Goal: Transaction & Acquisition: Book appointment/travel/reservation

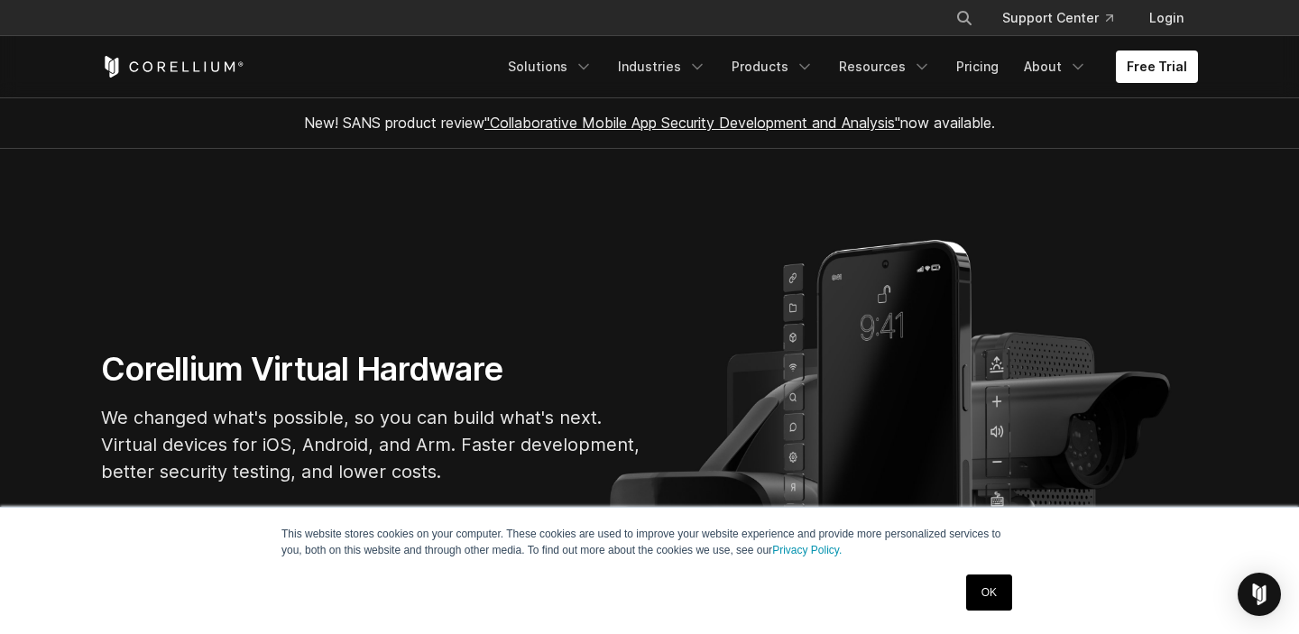
click at [985, 586] on link "OK" at bounding box center [989, 592] width 46 height 36
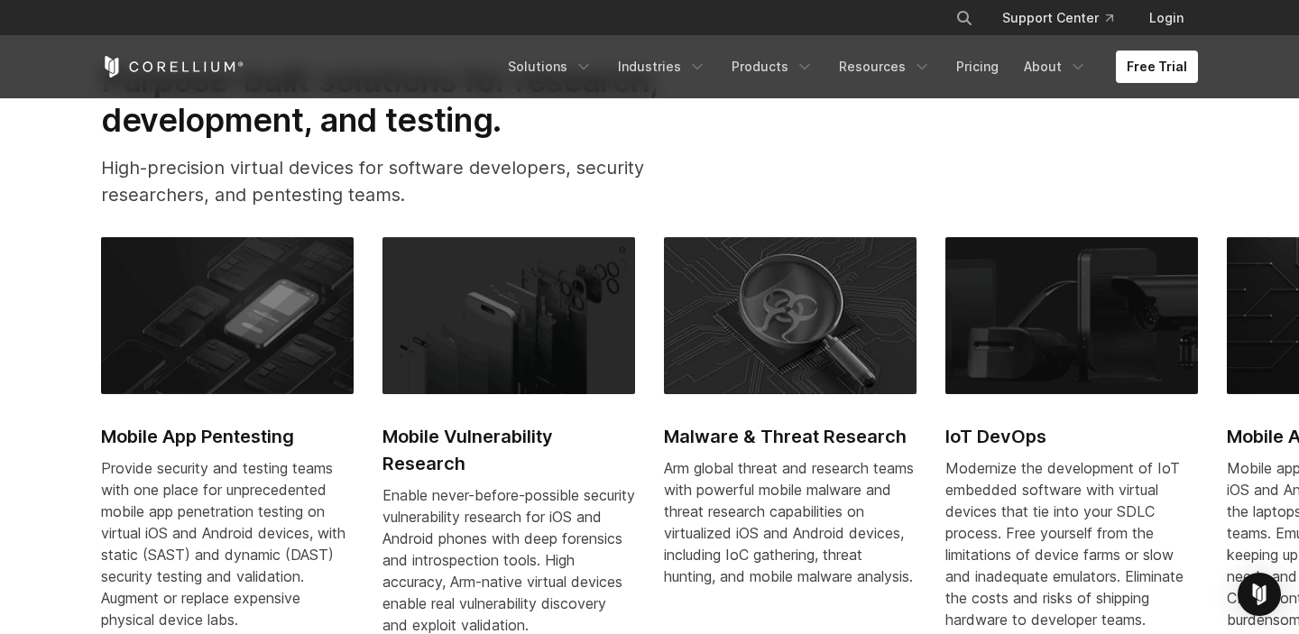
scroll to position [699, 0]
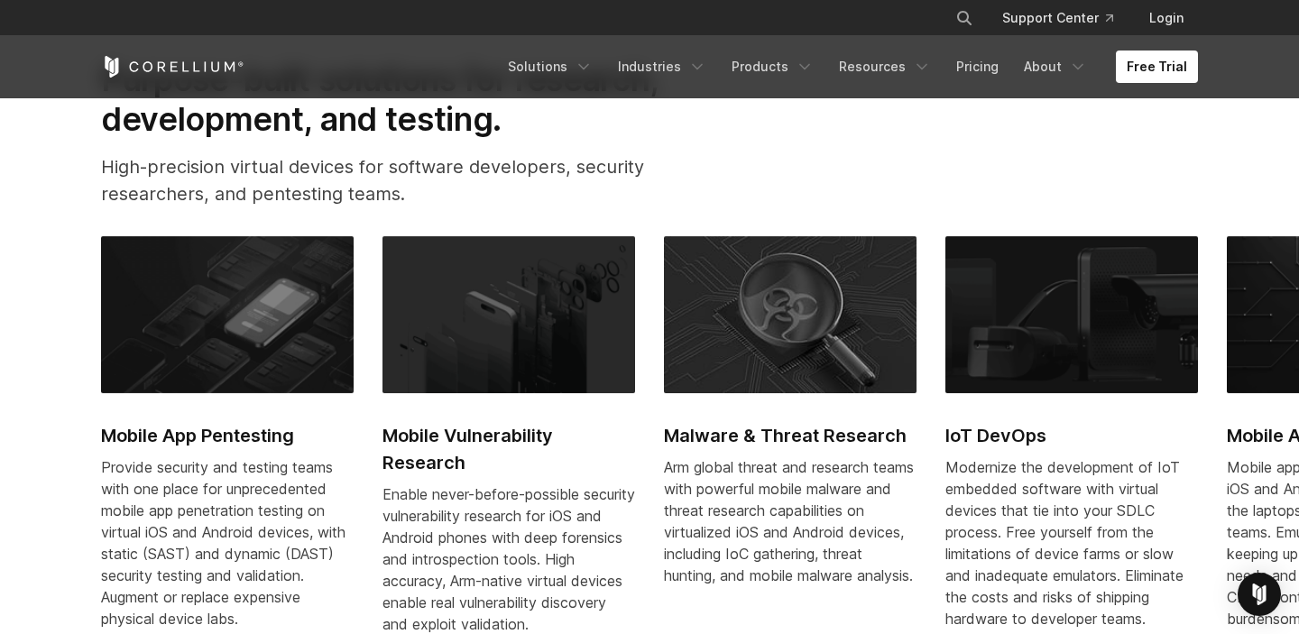
click at [217, 298] on img at bounding box center [227, 314] width 253 height 157
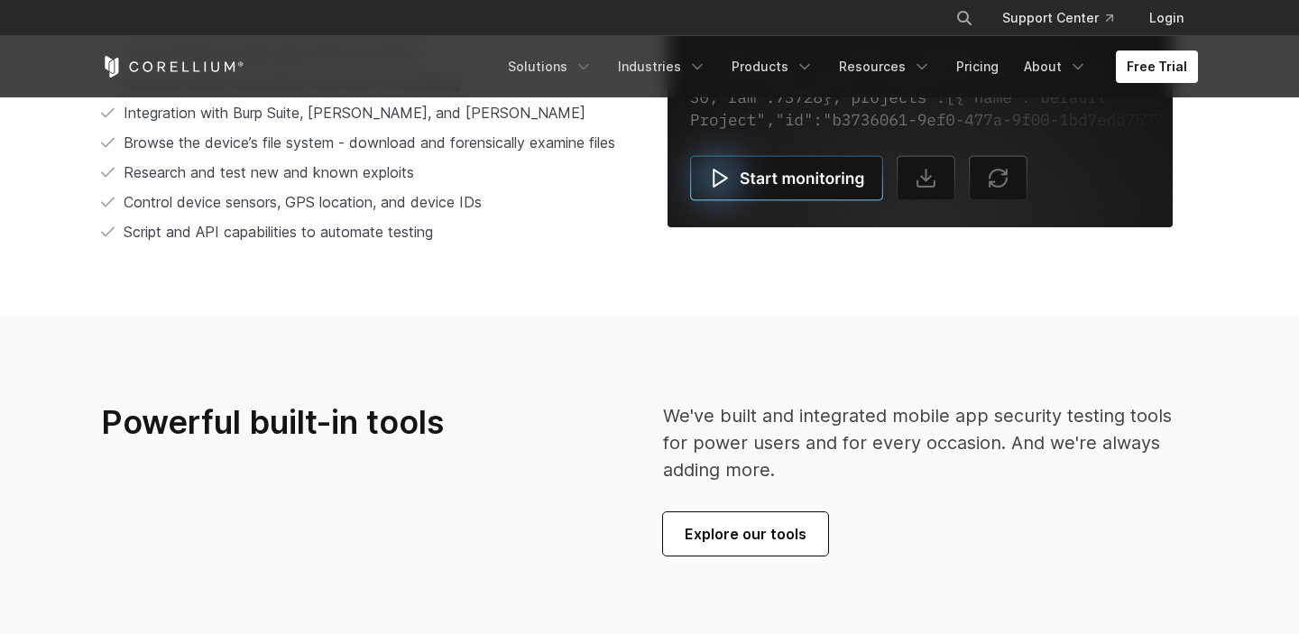
scroll to position [3886, 0]
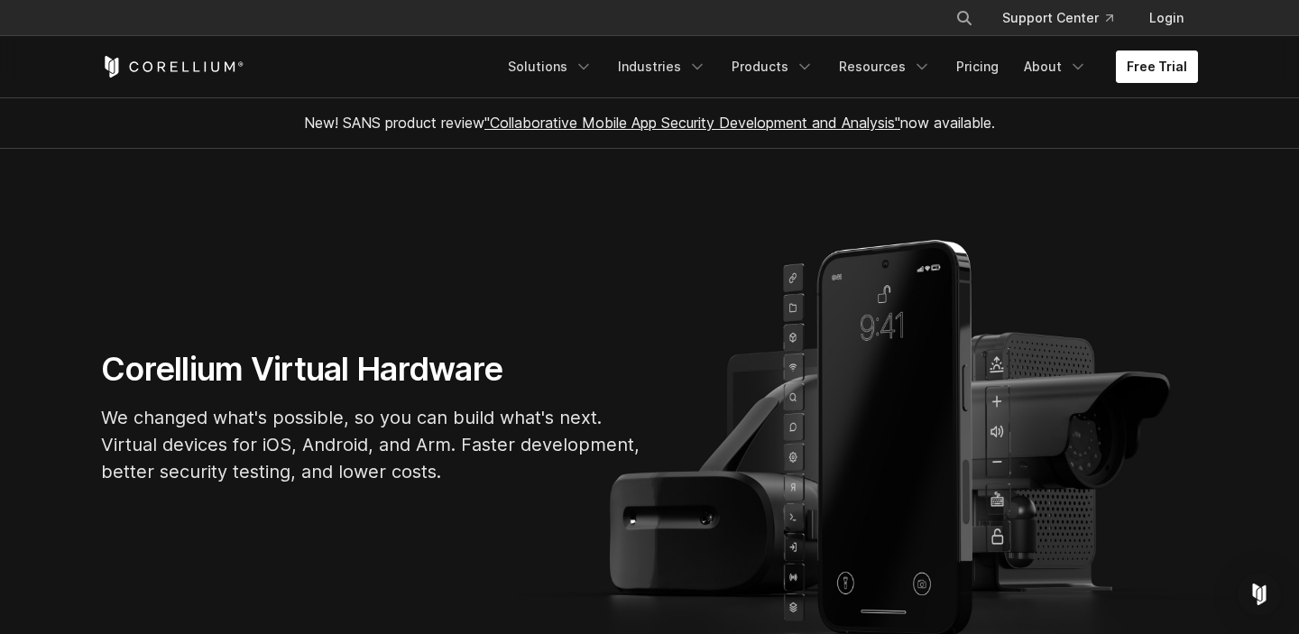
click at [1153, 67] on link "Free Trial" at bounding box center [1157, 67] width 82 height 32
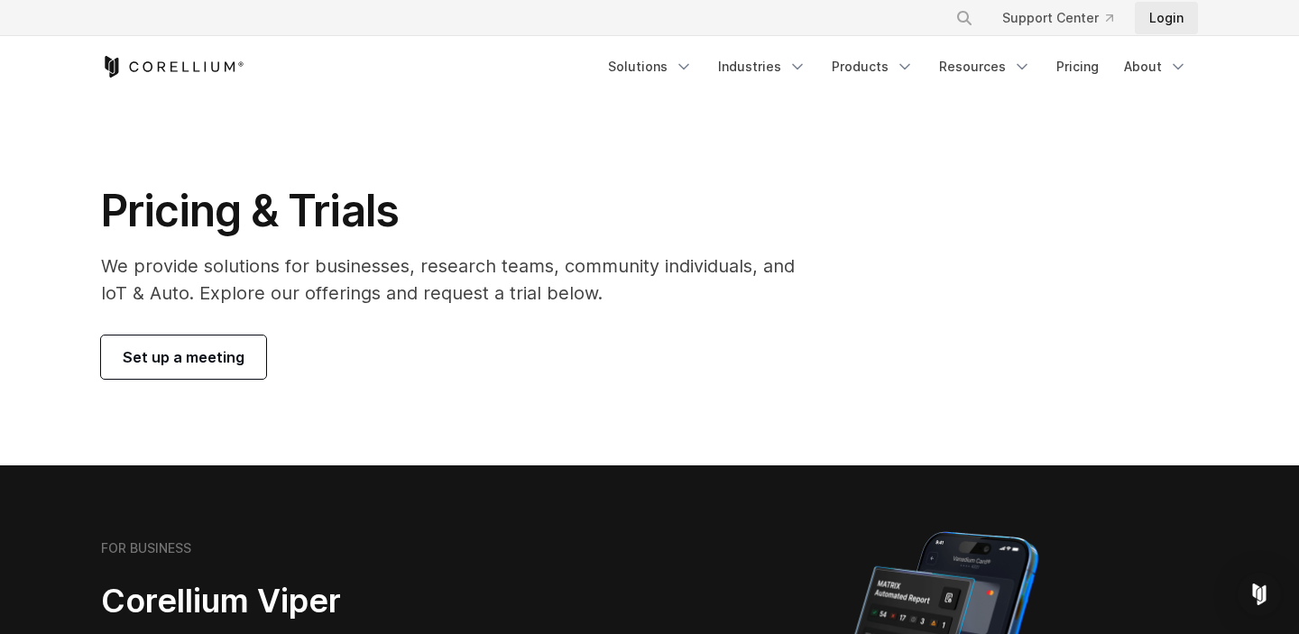
click at [1169, 18] on link "Login" at bounding box center [1165, 18] width 63 height 32
click at [189, 346] on span "Set up a meeting" at bounding box center [184, 357] width 122 height 22
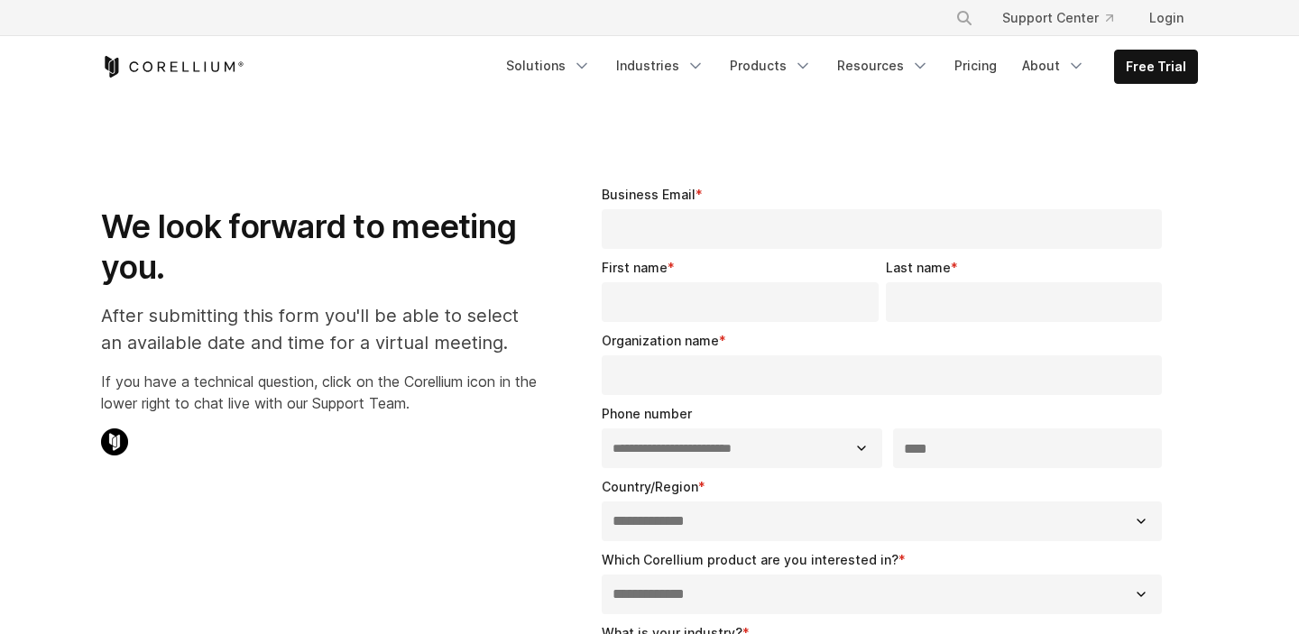
select select "**"
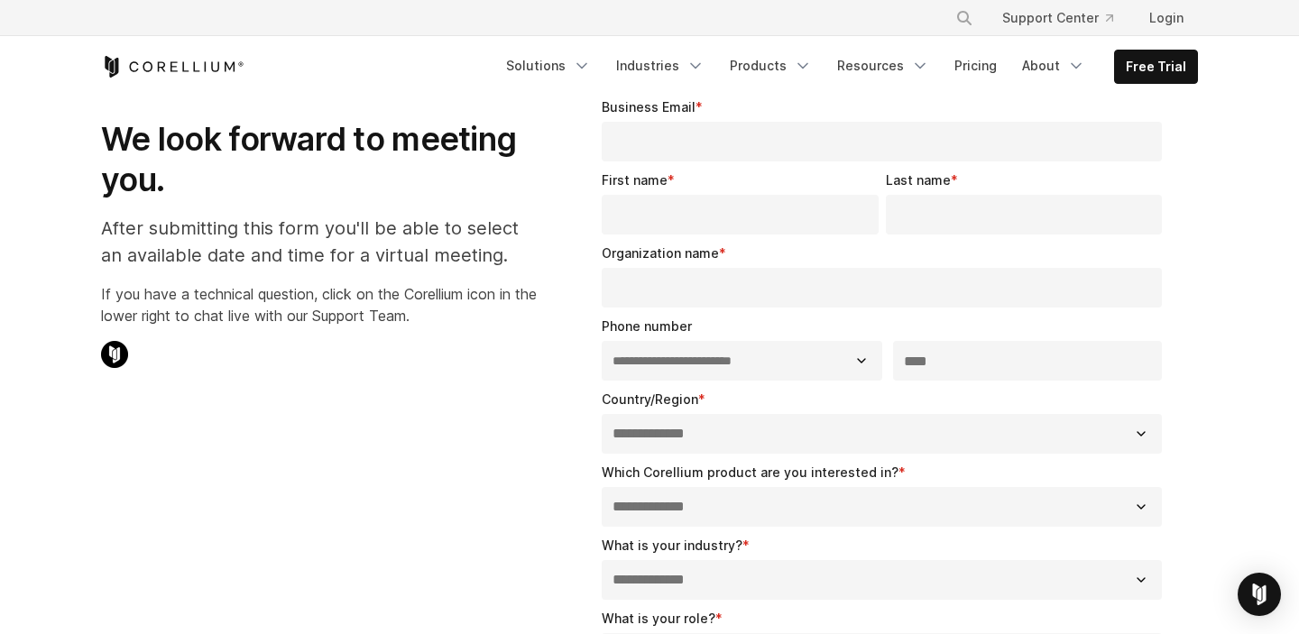
scroll to position [91, 0]
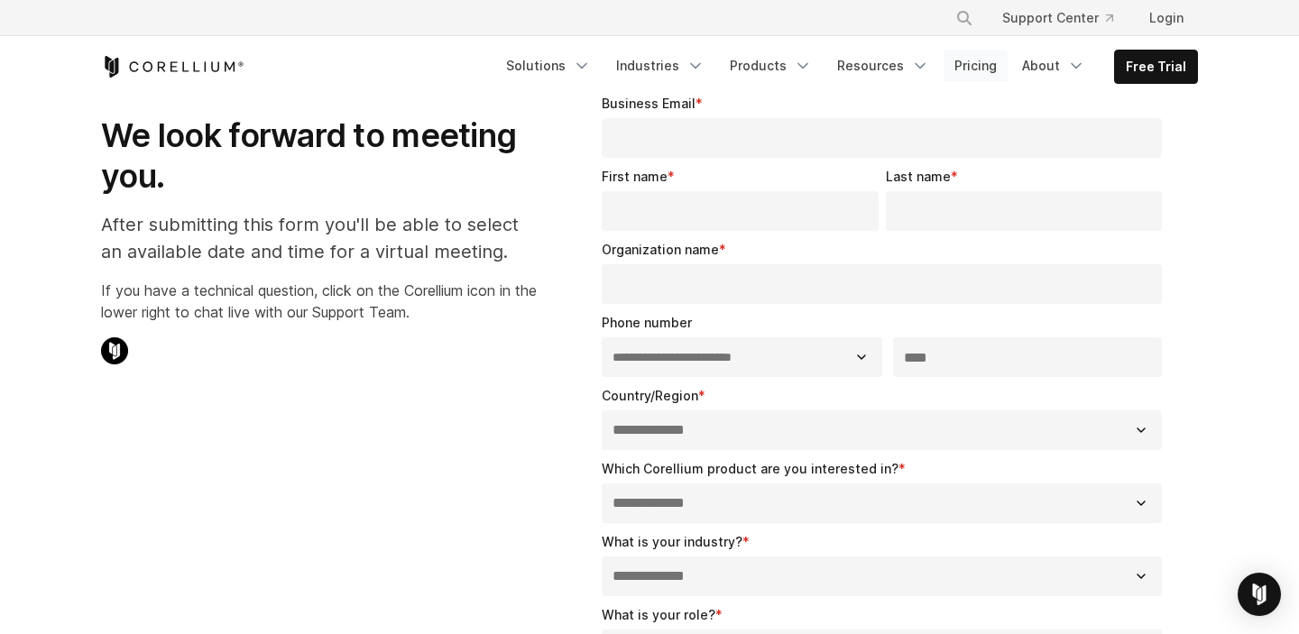
click at [981, 68] on link "Pricing" at bounding box center [975, 66] width 64 height 32
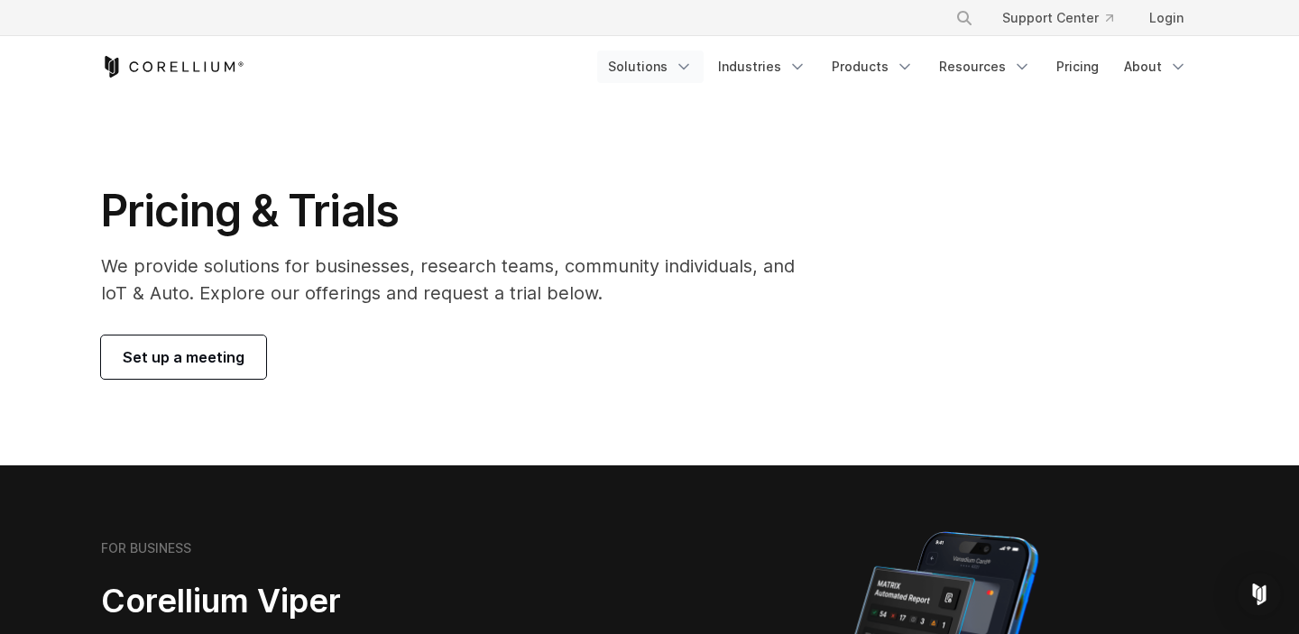
click at [675, 64] on link "Solutions" at bounding box center [650, 67] width 106 height 32
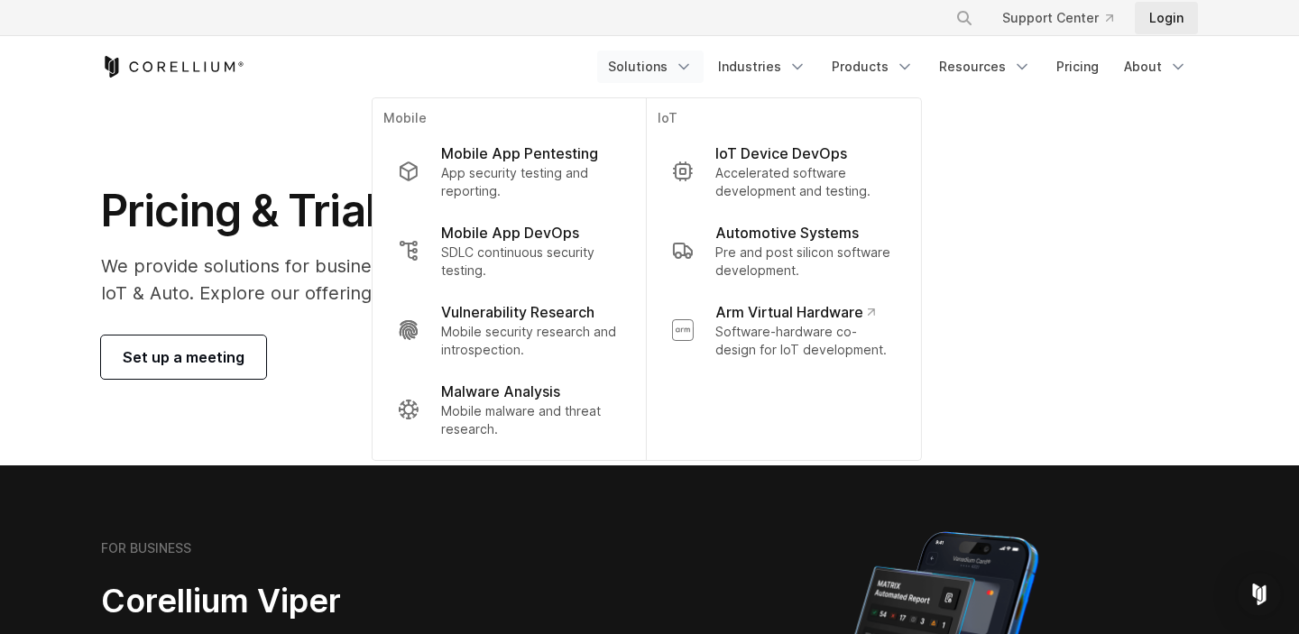
click at [1171, 19] on link "Login" at bounding box center [1165, 18] width 63 height 32
